Goal: Check status: Check status

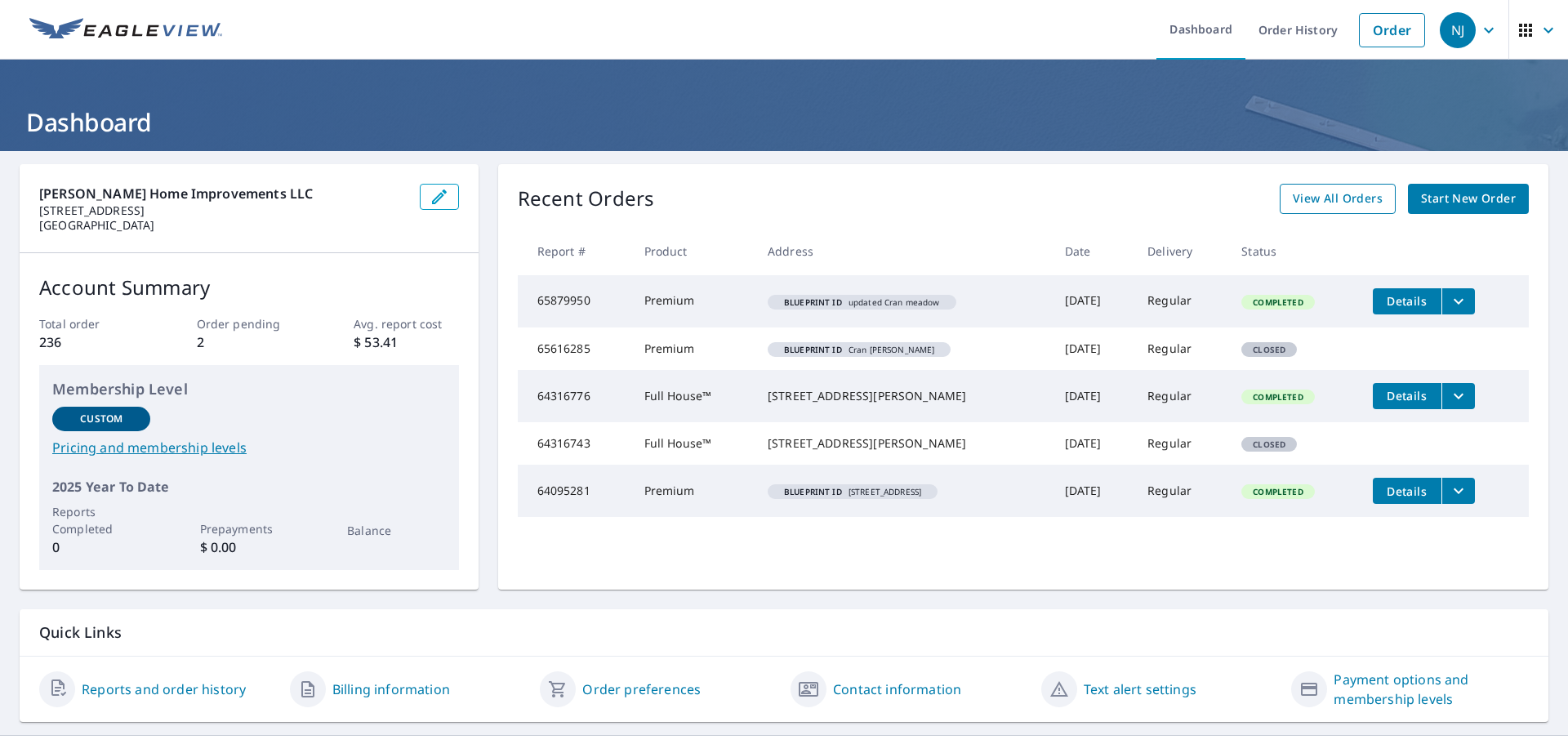
click at [1331, 201] on span "View All Orders" at bounding box center [1336, 198] width 89 height 20
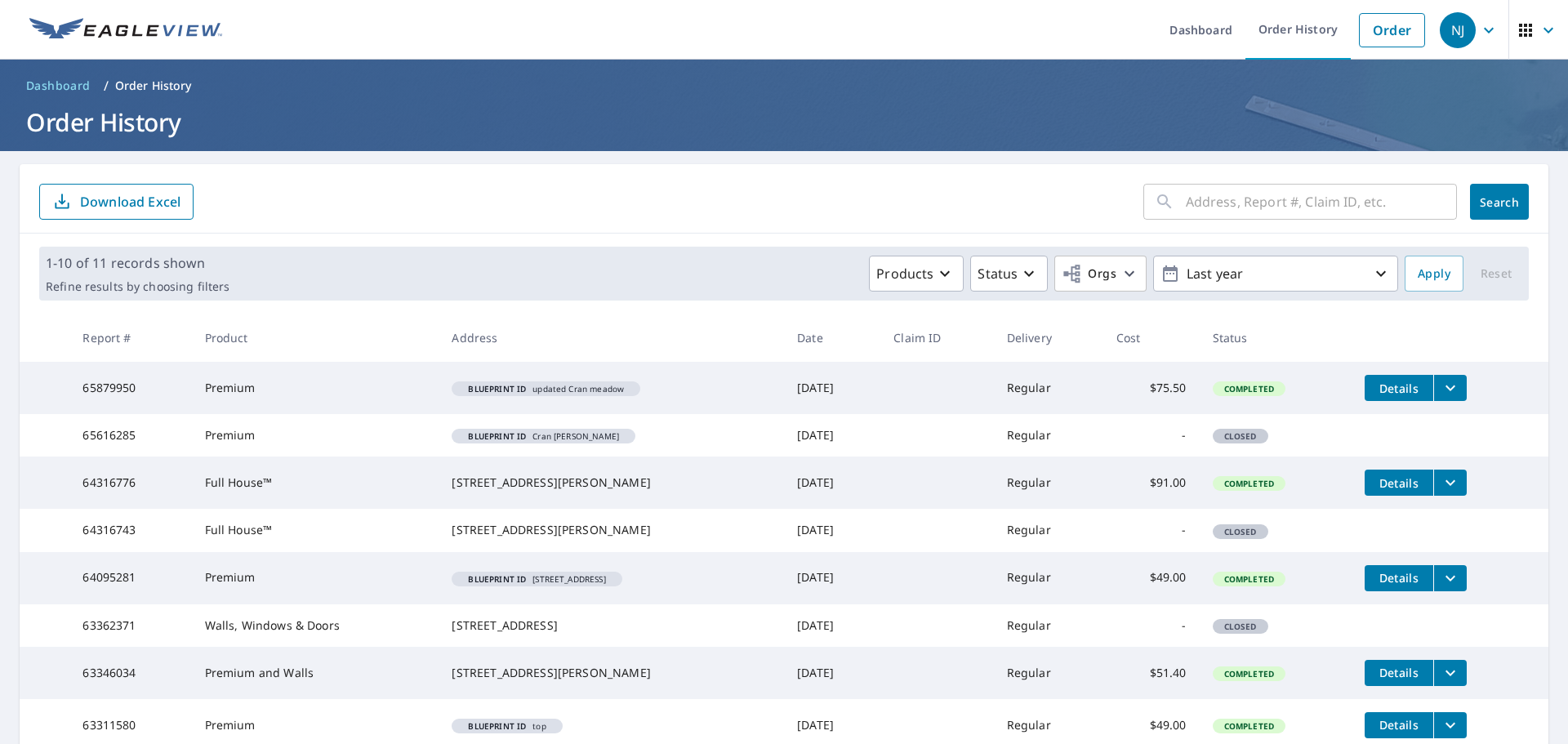
click at [1250, 193] on input "text" at bounding box center [1321, 202] width 271 height 46
type input "146"
click button "Search" at bounding box center [1499, 201] width 59 height 36
